Goal: Task Accomplishment & Management: Complete application form

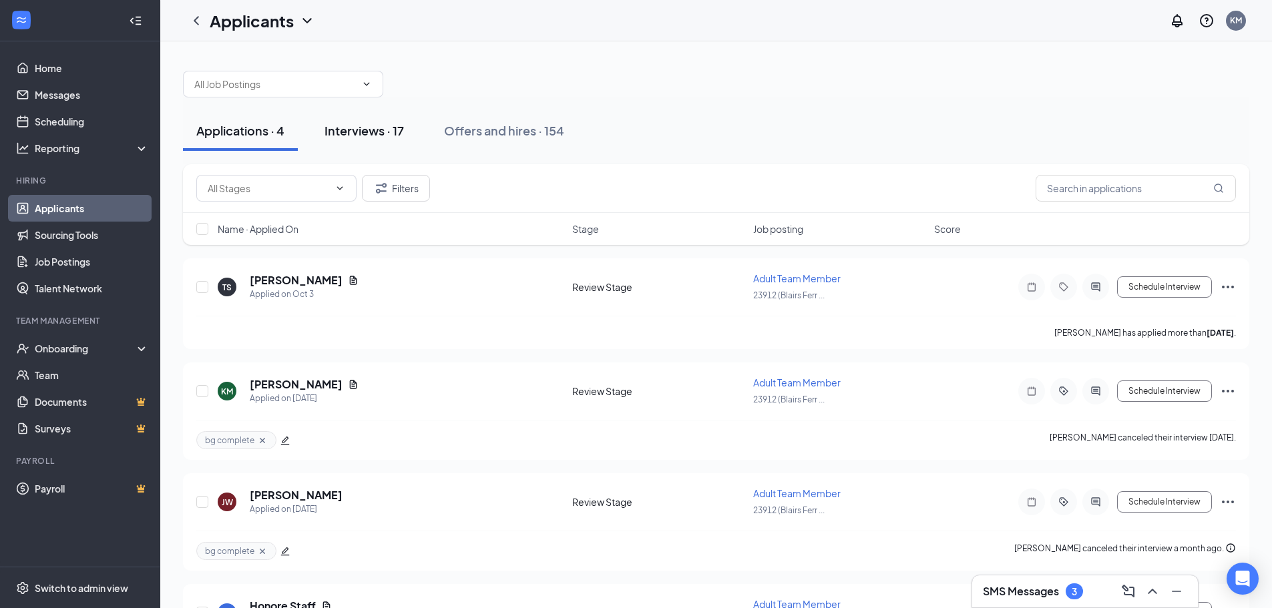
click at [360, 130] on div "Interviews · 17" at bounding box center [363, 130] width 79 height 17
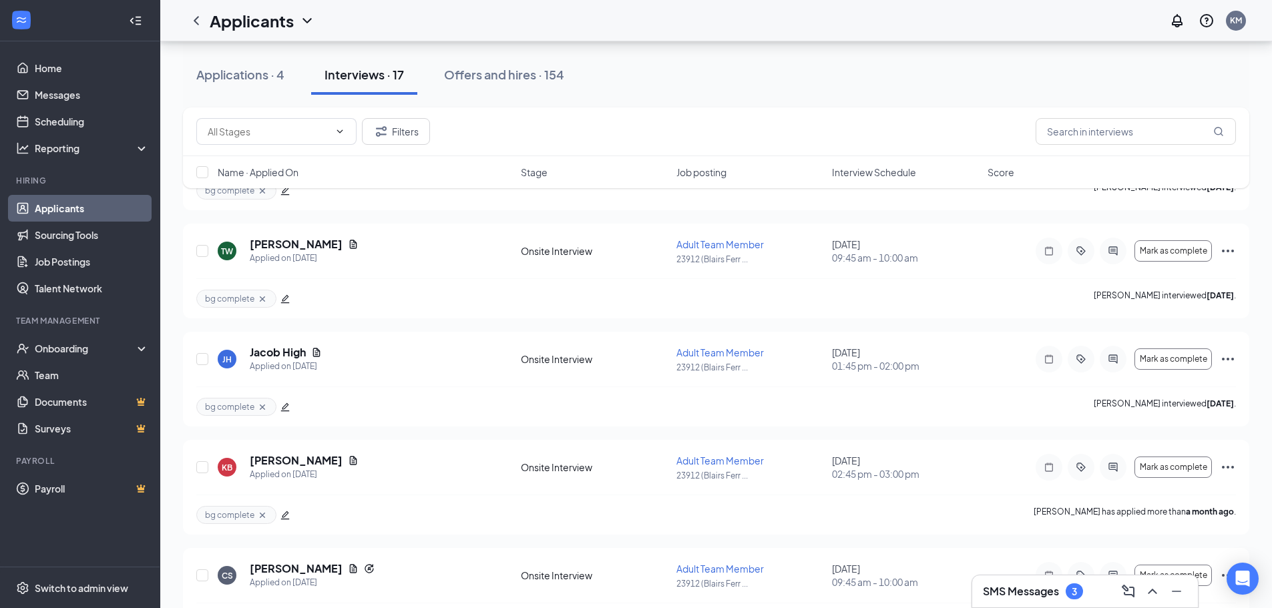
scroll to position [1269, 0]
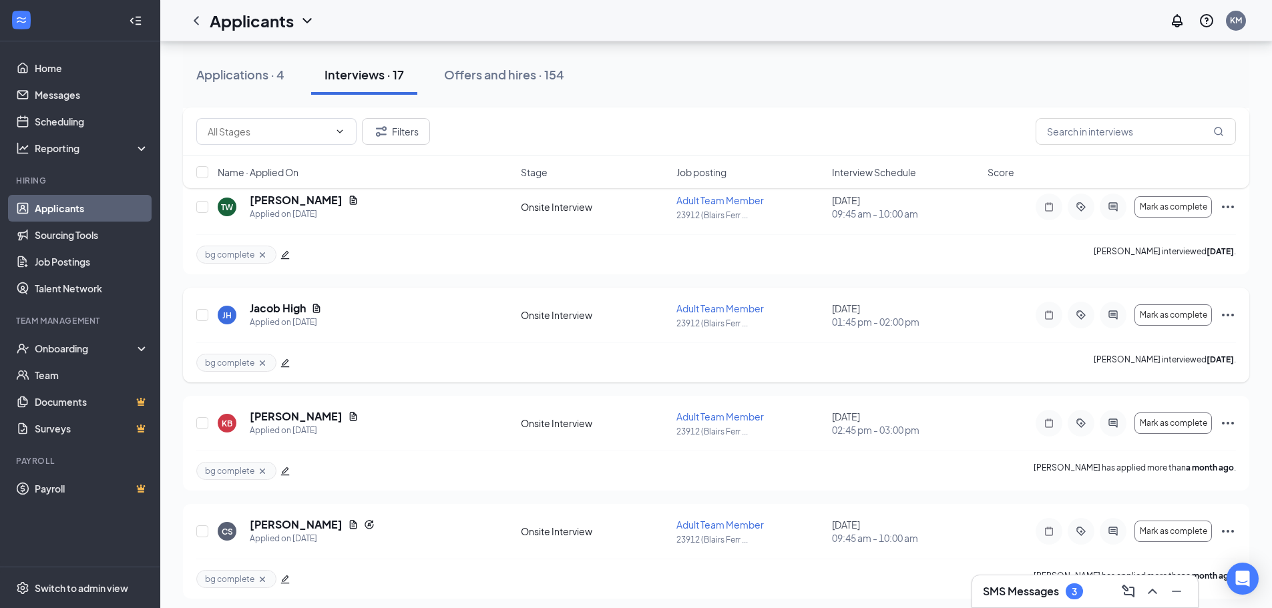
click at [1225, 313] on icon "Ellipses" at bounding box center [1228, 315] width 16 height 16
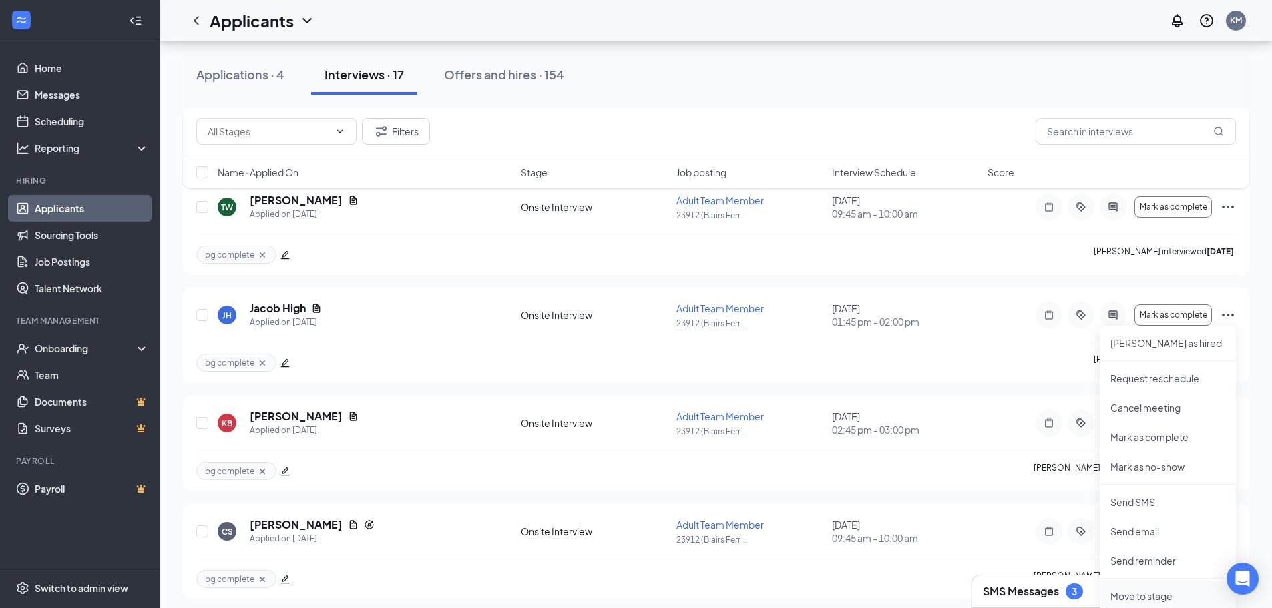
click at [1160, 596] on p "Move to stage" at bounding box center [1167, 596] width 115 height 13
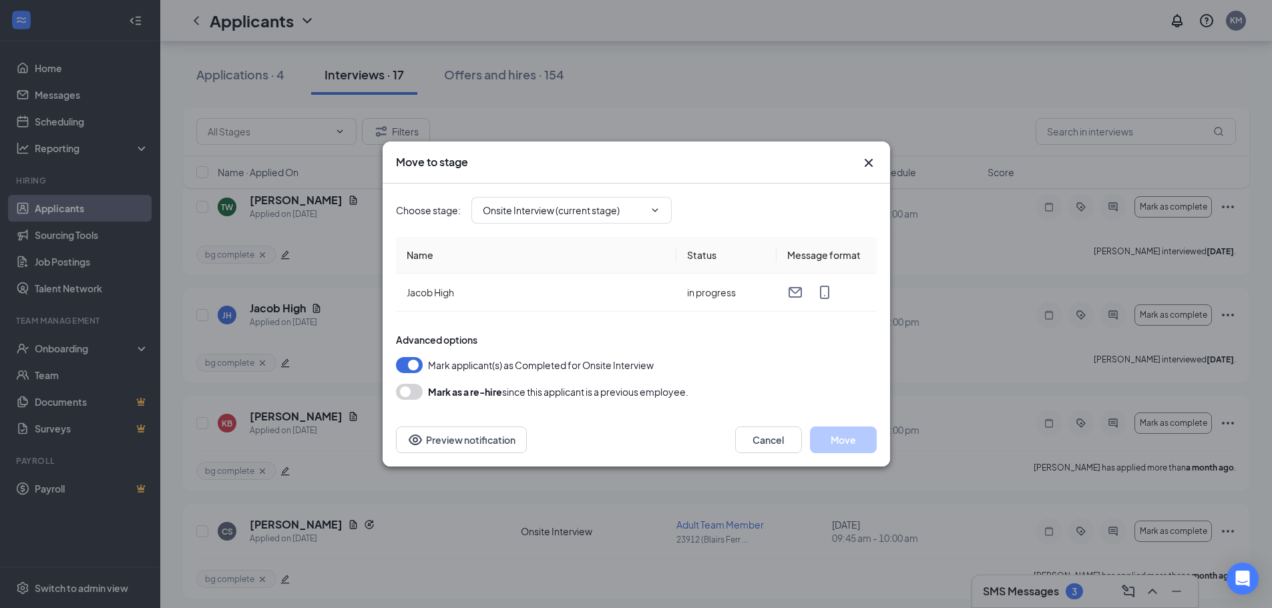
type input "Hiring Complete (final stage)"
click at [843, 439] on button "Move" at bounding box center [843, 440] width 67 height 27
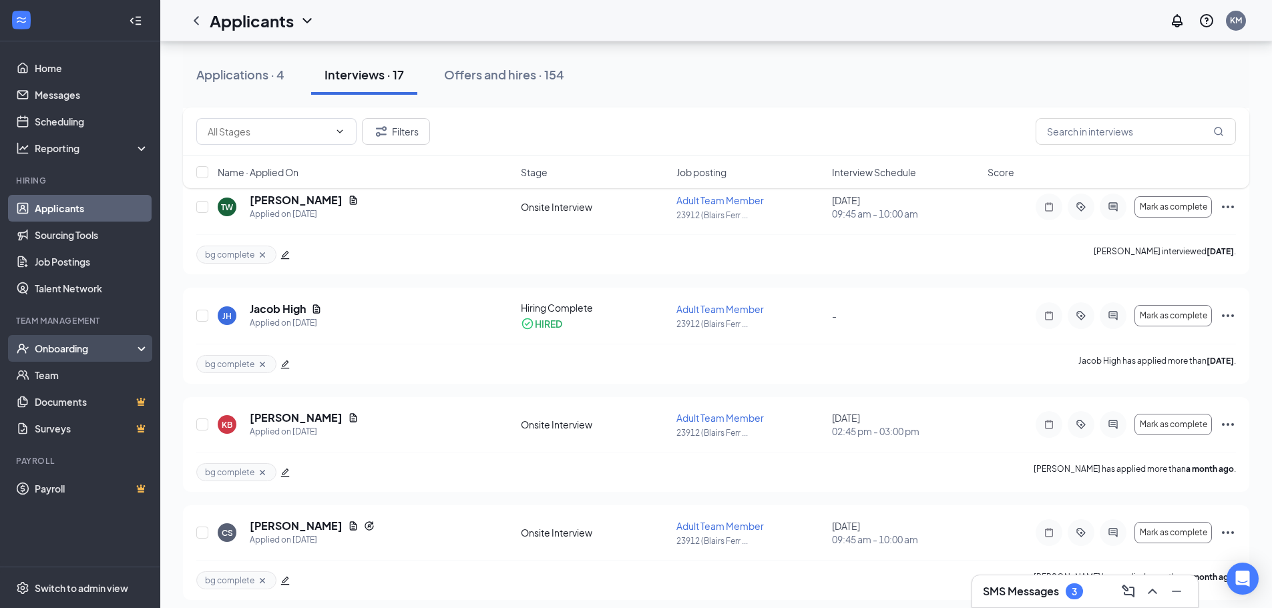
click at [69, 346] on div "Onboarding" at bounding box center [86, 348] width 103 height 13
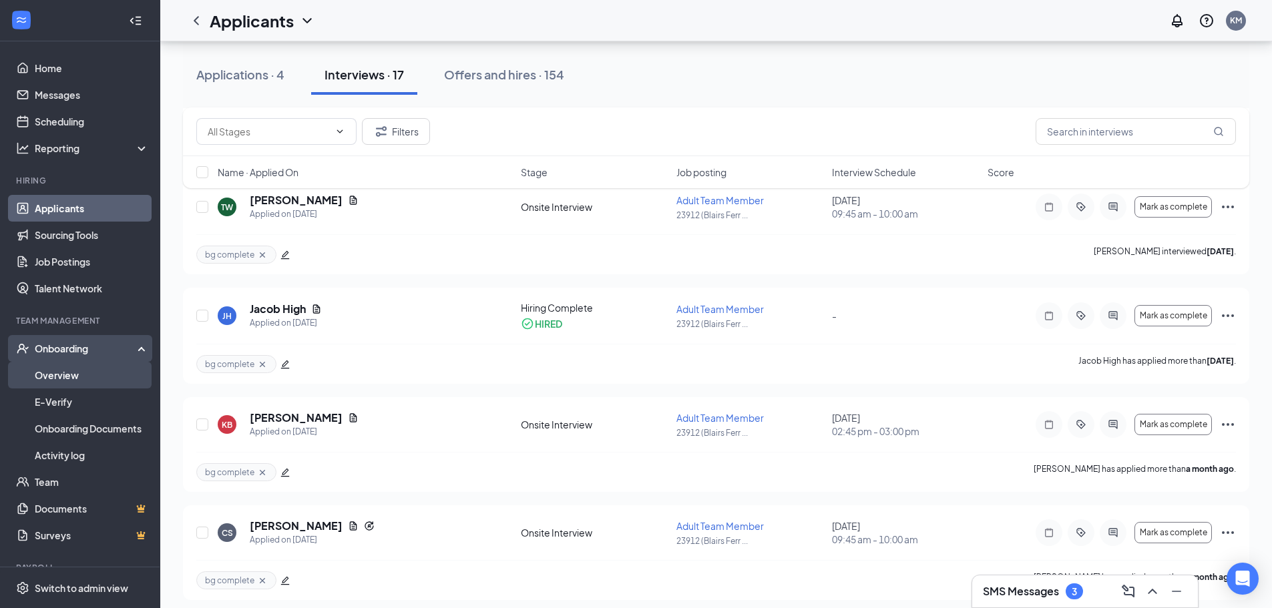
click at [63, 371] on link "Overview" at bounding box center [92, 375] width 114 height 27
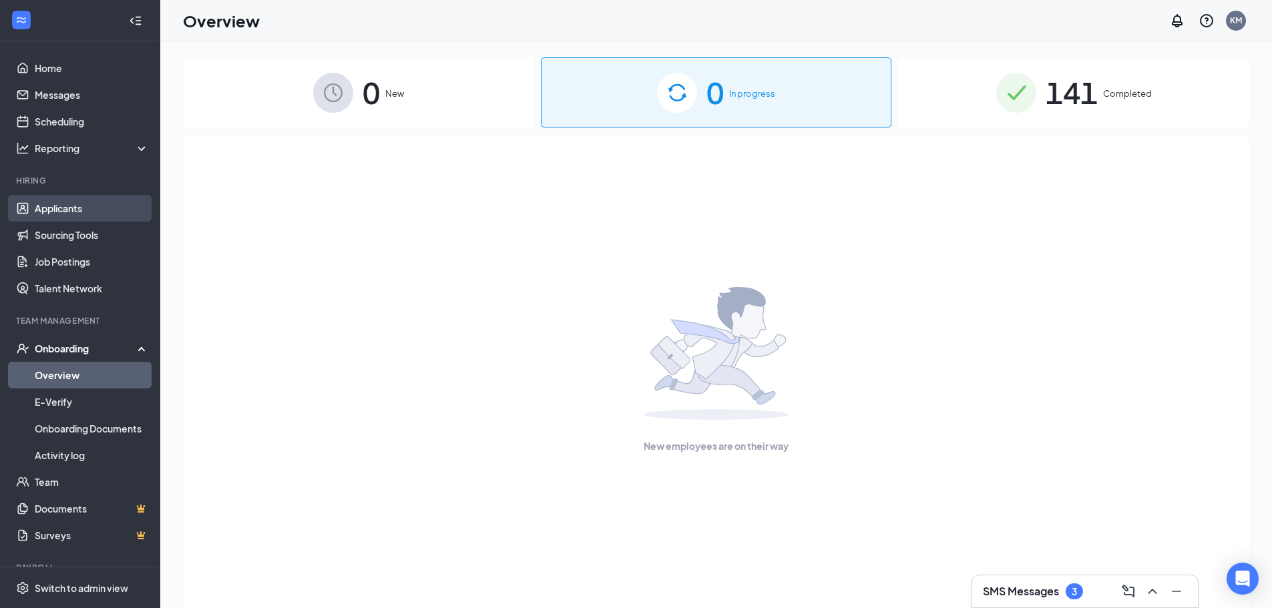
click at [70, 205] on link "Applicants" at bounding box center [92, 208] width 114 height 27
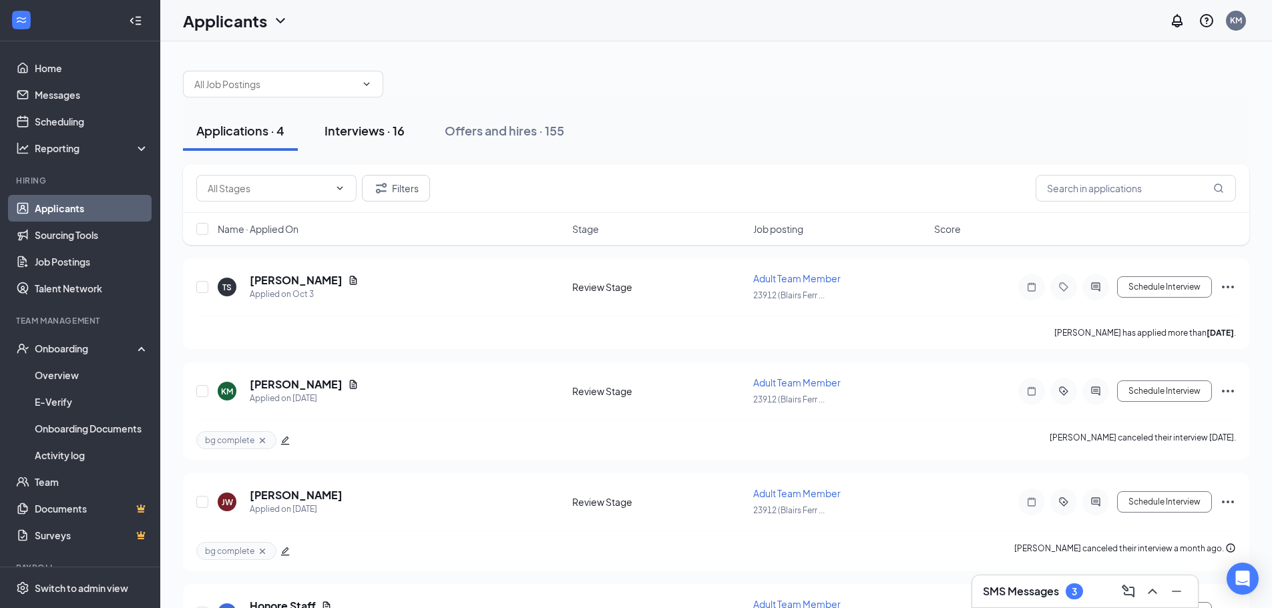
click at [361, 124] on div "Interviews · 16" at bounding box center [364, 130] width 80 height 17
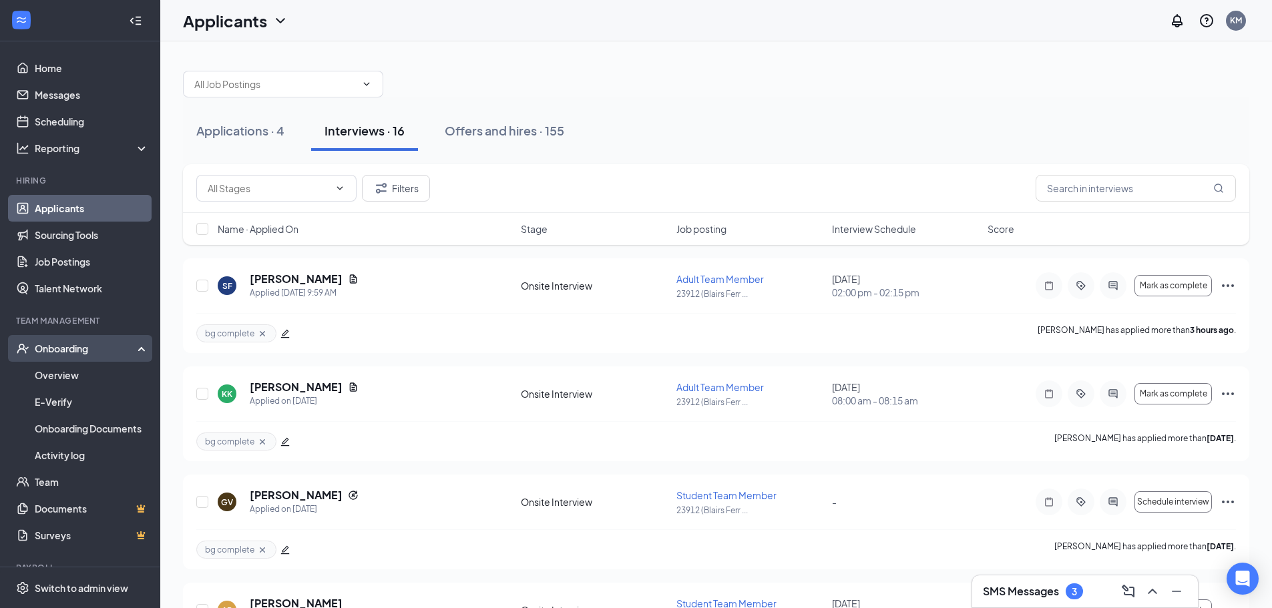
click at [52, 344] on div "Onboarding" at bounding box center [86, 348] width 103 height 13
click at [69, 347] on div "Onboarding" at bounding box center [86, 348] width 103 height 13
click at [67, 373] on link "Overview" at bounding box center [92, 375] width 114 height 27
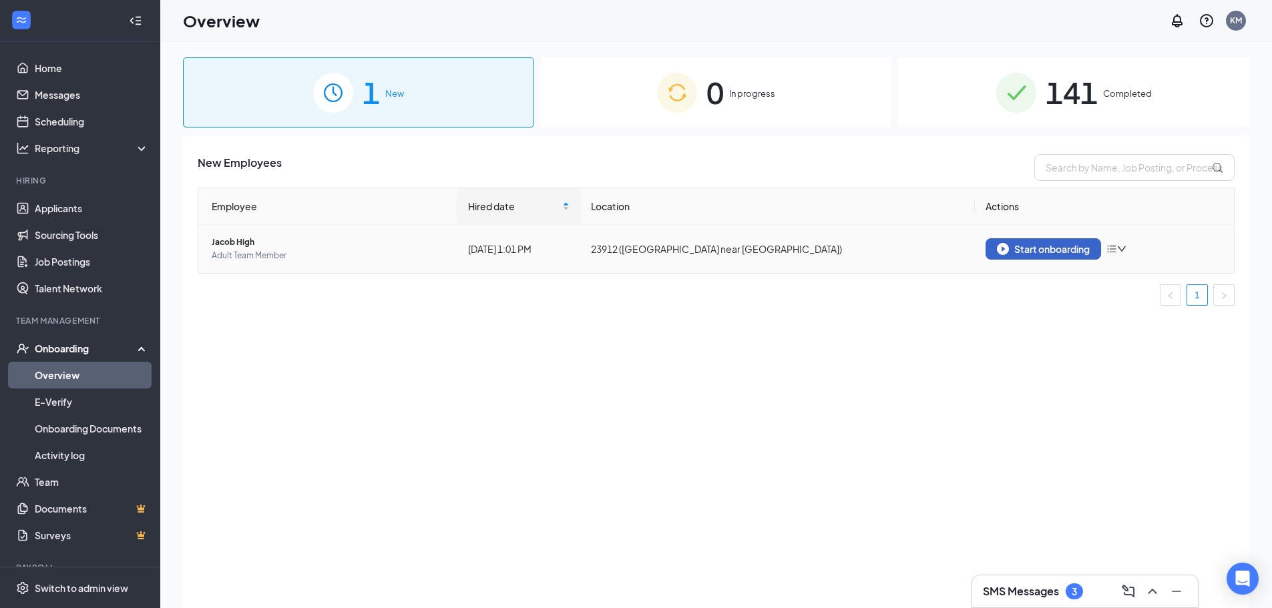
click at [1055, 249] on div "Start onboarding" at bounding box center [1043, 249] width 93 height 12
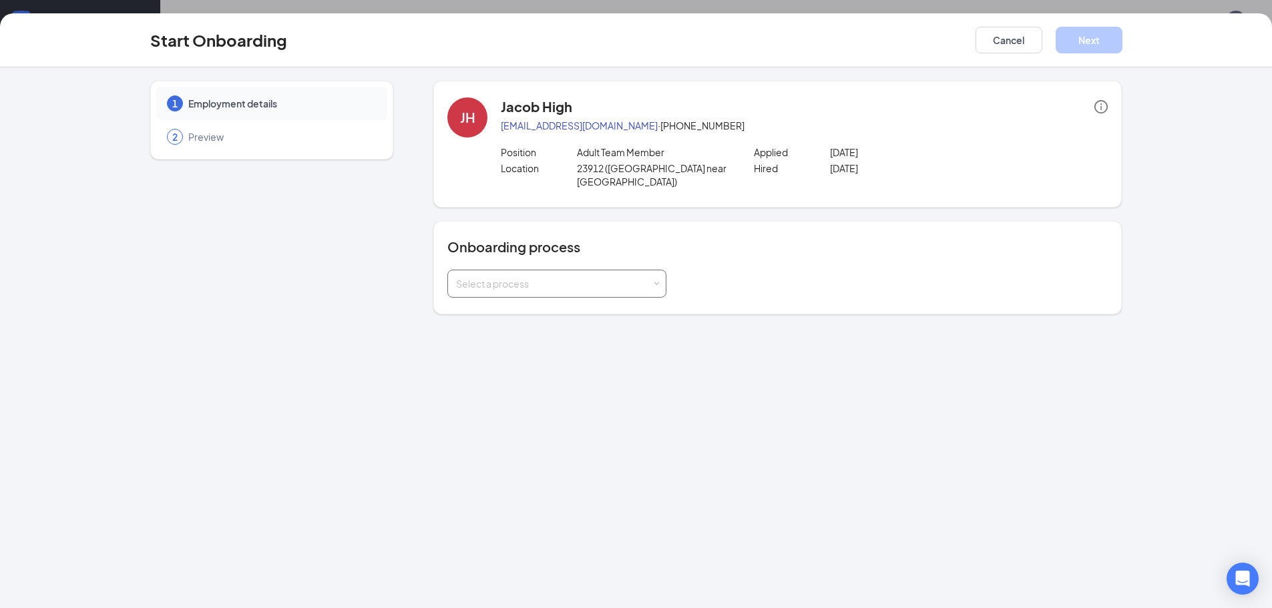
click at [654, 281] on span at bounding box center [657, 284] width 6 height 6
click at [482, 320] on span "Employee Onboarding" at bounding box center [503, 322] width 101 height 12
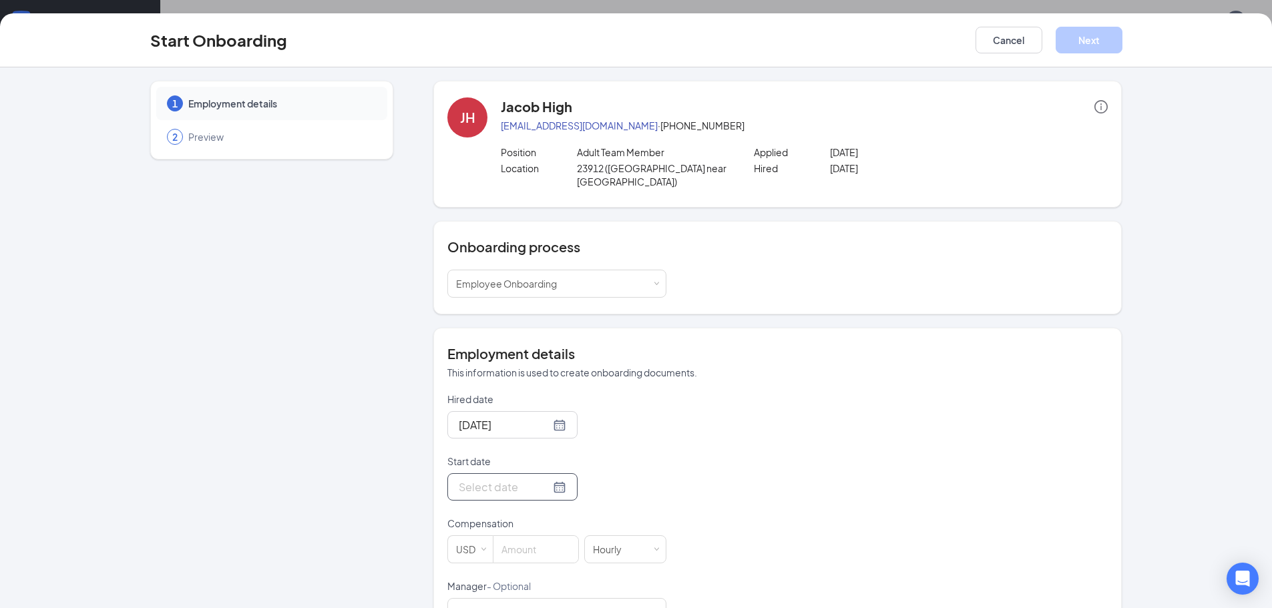
click at [544, 479] on div at bounding box center [512, 487] width 107 height 17
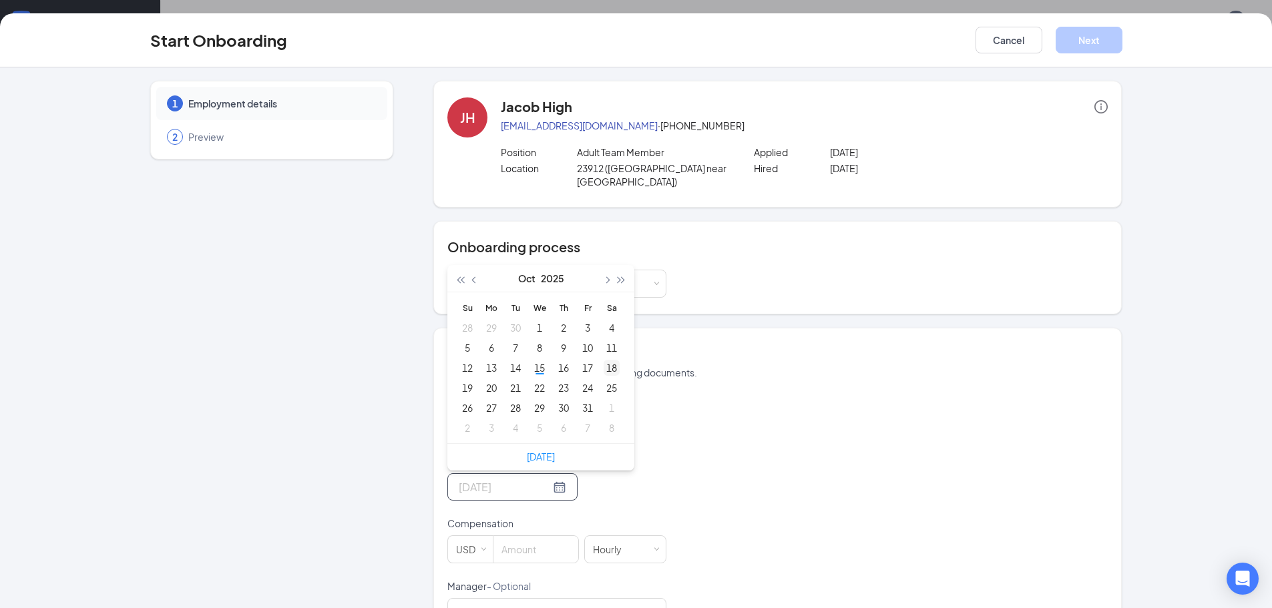
type input "[DATE]"
click at [605, 360] on div "18" at bounding box center [612, 368] width 16 height 16
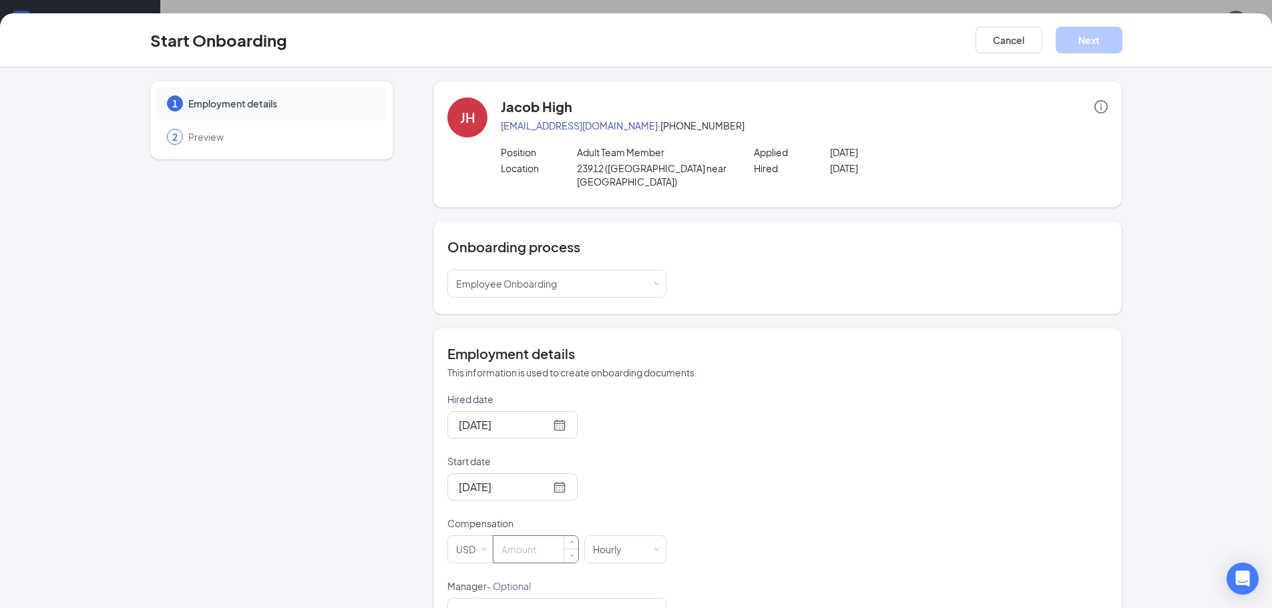
click at [503, 536] on input at bounding box center [535, 549] width 85 height 27
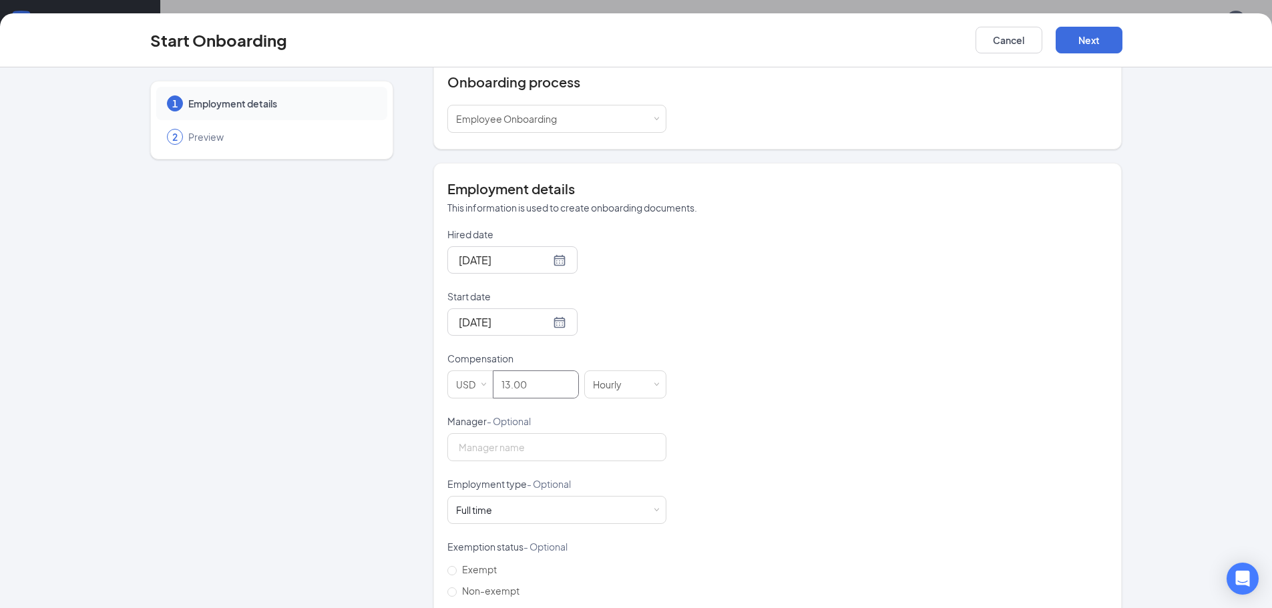
scroll to position [200, 0]
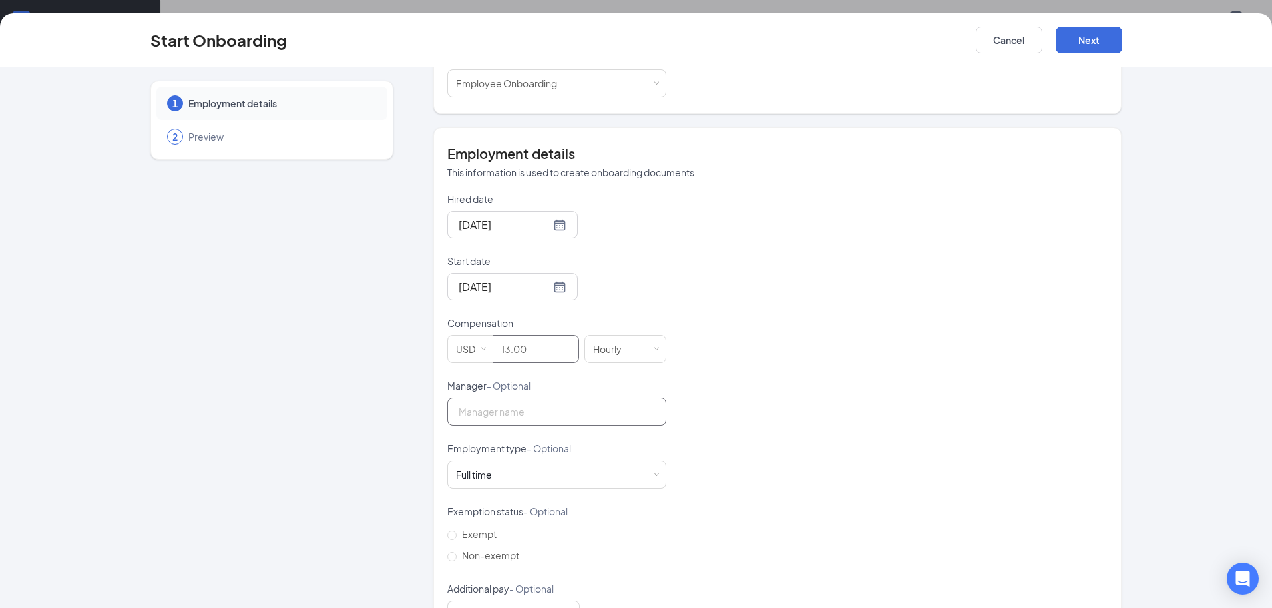
type input "13"
click at [464, 399] on input "Manager - Optional" at bounding box center [556, 412] width 219 height 28
type input "[PERSON_NAME]"
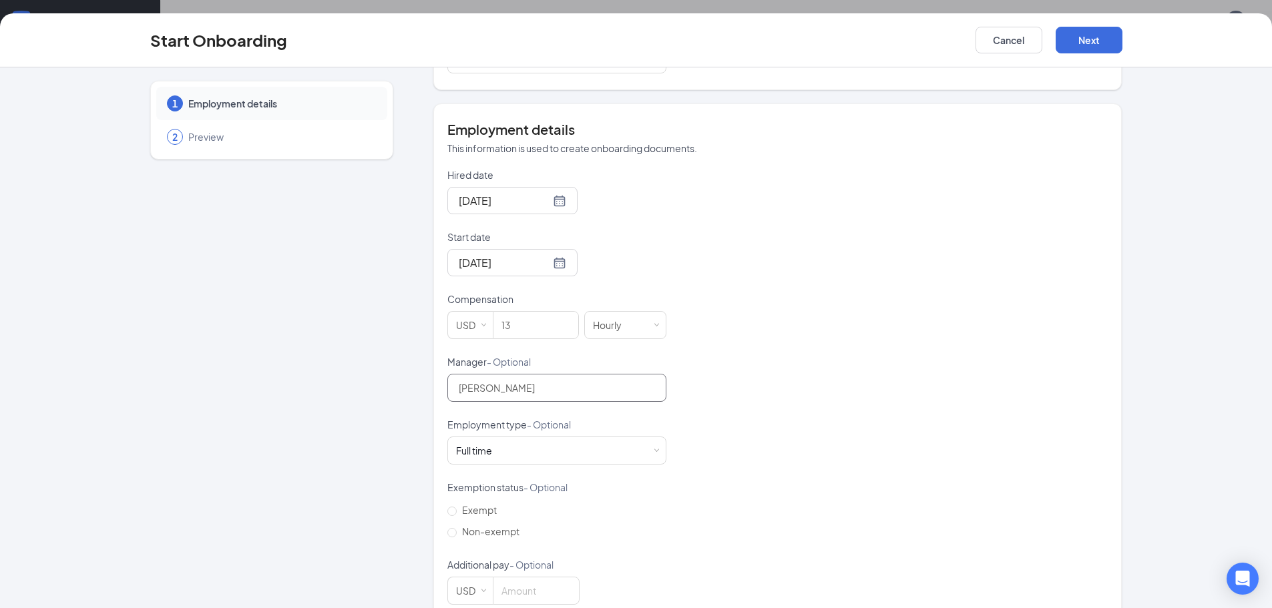
scroll to position [238, 0]
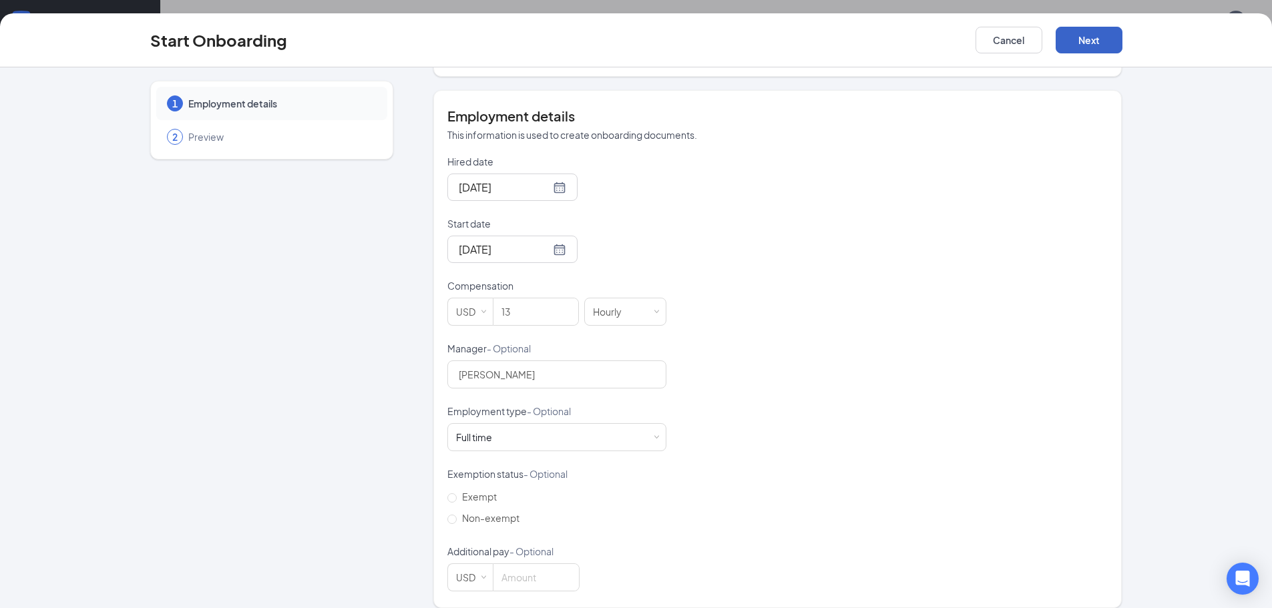
click at [1088, 39] on button "Next" at bounding box center [1089, 40] width 67 height 27
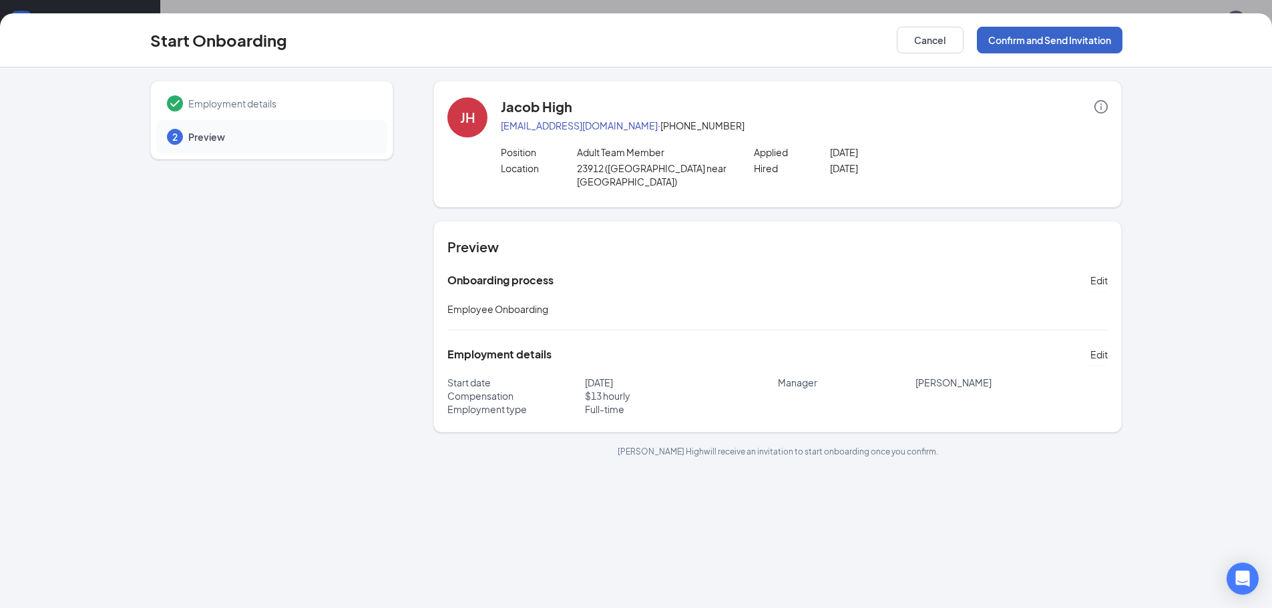
click at [1001, 38] on button "Confirm and Send Invitation" at bounding box center [1050, 40] width 146 height 27
